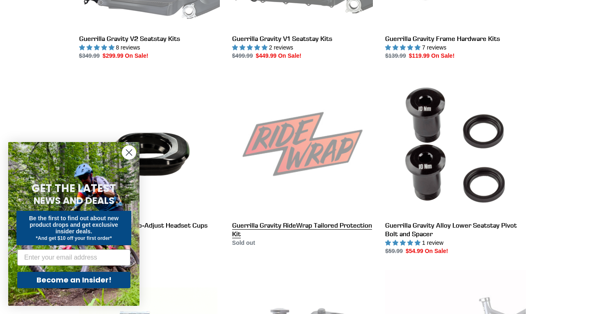
scroll to position [763, 0]
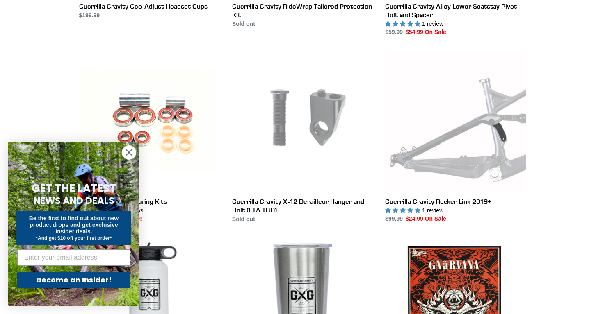
click at [129, 152] on circle "Close dialog" at bounding box center [129, 153] width 14 height 14
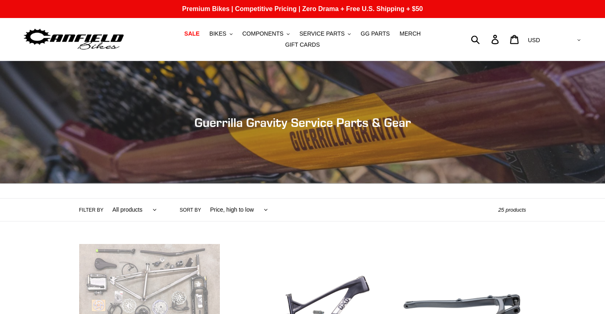
scroll to position [0, 0]
click at [199, 34] on span "SALE" at bounding box center [191, 33] width 15 height 7
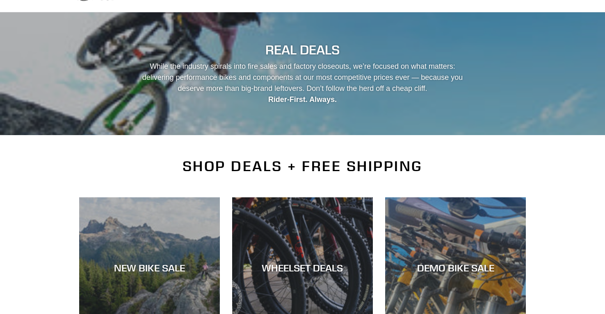
scroll to position [177, 0]
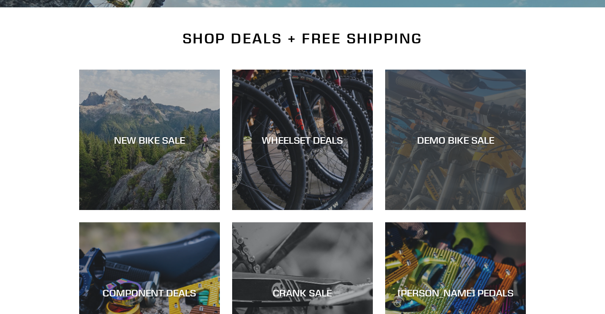
click at [433, 210] on div "DEMO BIKE SALE" at bounding box center [455, 210] width 141 height 0
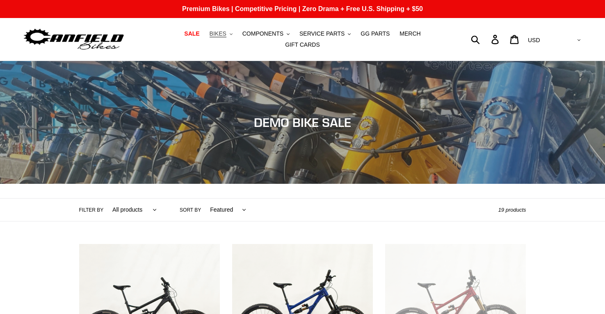
click at [226, 31] on span "BIKES" at bounding box center [218, 33] width 17 height 7
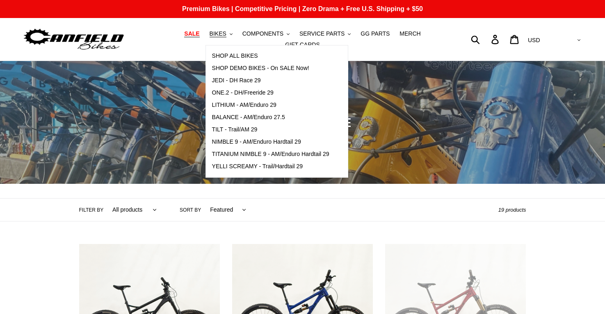
click at [198, 36] on span "SALE" at bounding box center [191, 33] width 15 height 7
